Goal: Use online tool/utility: Use online tool/utility

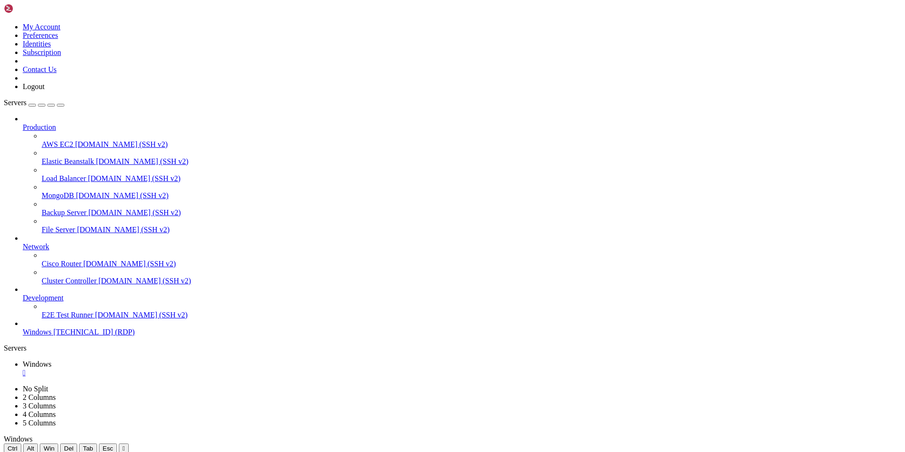
drag, startPoint x: 306, startPoint y: 501, endPoint x: 436, endPoint y: 504, distance: 129.8
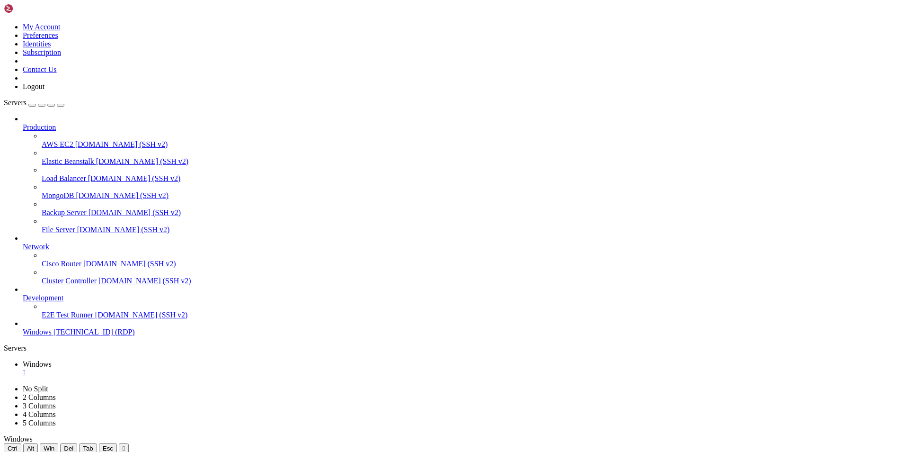
drag, startPoint x: 105, startPoint y: 606, endPoint x: 100, endPoint y: 801, distance: 195.2
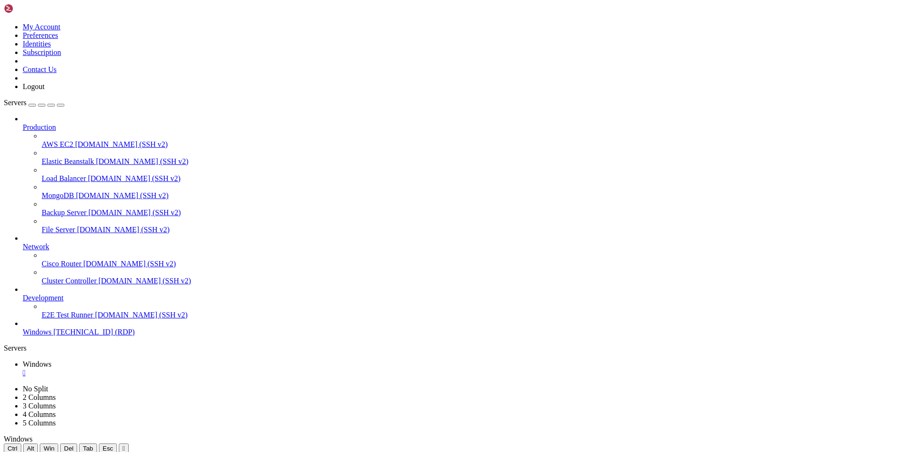
drag, startPoint x: 325, startPoint y: 566, endPoint x: 196, endPoint y: 562, distance: 129.4
